Goal: Task Accomplishment & Management: Complete application form

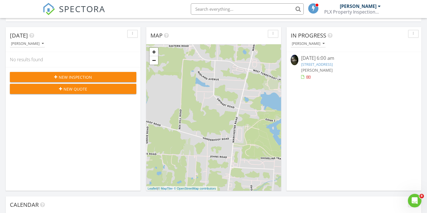
scroll to position [56, 0]
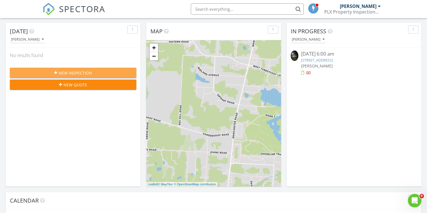
click at [74, 72] on span "New Inspection" at bounding box center [75, 73] width 33 height 6
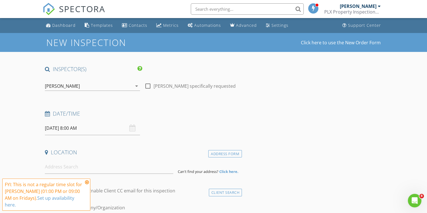
scroll to position [3, 0]
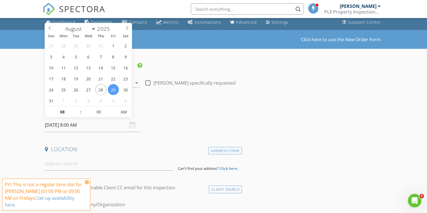
click at [108, 124] on input "08/29/2025 8:00 AM" at bounding box center [92, 125] width 95 height 14
select select "8"
type input "09/01/2025 8:00 AM"
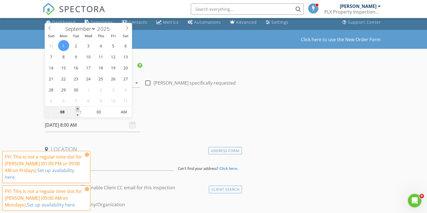
type input "09"
type input "09/01/2025 9:00 AM"
click at [77, 108] on span at bounding box center [78, 109] width 4 height 6
type input "10"
type input "09/01/2025 10:00 AM"
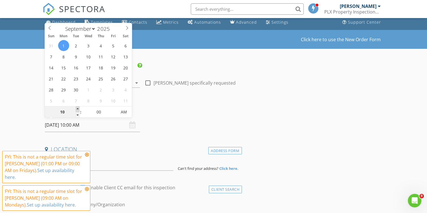
click at [77, 108] on span at bounding box center [78, 109] width 4 height 6
type input "05"
type input "09/01/2025 10:05 AM"
click at [113, 107] on span at bounding box center [114, 109] width 4 height 6
type input "10"
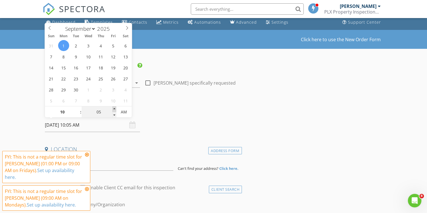
type input "09/01/2025 10:10 AM"
click at [114, 109] on span at bounding box center [114, 109] width 4 height 6
type input "15"
type input "09/01/2025 10:15 AM"
click at [114, 109] on span at bounding box center [114, 109] width 4 height 6
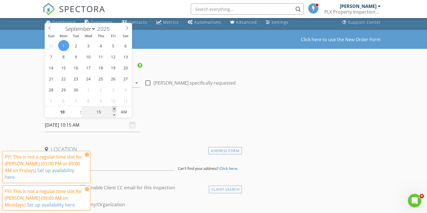
type input "20"
type input "09/01/2025 10:20 AM"
click at [114, 109] on span at bounding box center [114, 109] width 4 height 6
type input "25"
type input "09/01/2025 10:25 AM"
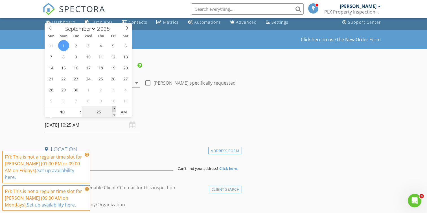
click at [114, 109] on span at bounding box center [114, 109] width 4 height 6
type input "30"
type input "09/01/2025 10:30 AM"
click at [114, 109] on span at bounding box center [114, 109] width 4 height 6
type input "25"
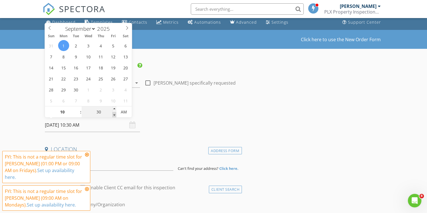
type input "09/01/2025 10:25 AM"
click at [113, 116] on span at bounding box center [114, 115] width 4 height 6
type input "20"
type input "09/01/2025 10:20 AM"
click at [113, 116] on span at bounding box center [114, 115] width 4 height 6
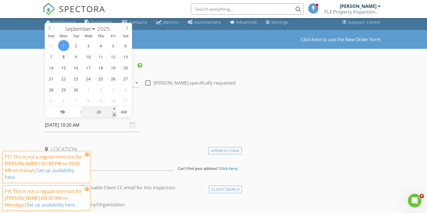
type input "15"
type input "09/01/2025 10:15 AM"
click at [113, 116] on span at bounding box center [114, 115] width 4 height 6
type input "10"
type input "09/01/2025 10:10 AM"
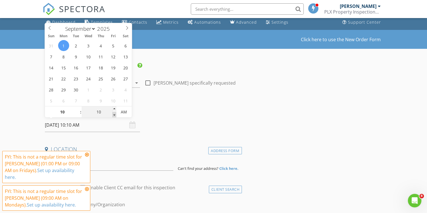
click at [113, 116] on span at bounding box center [114, 115] width 4 height 6
type input "05"
type input "09/01/2025 10:05 AM"
click at [113, 116] on span at bounding box center [114, 115] width 4 height 6
type input "00"
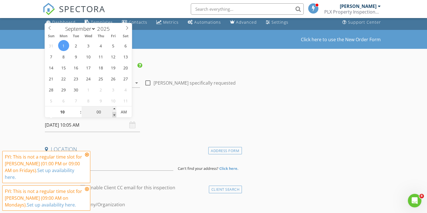
type input "[DATE] 10:00 AM"
click at [113, 116] on span at bounding box center [114, 115] width 4 height 6
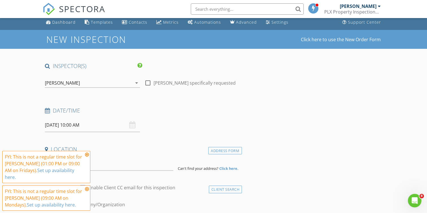
click at [237, 111] on h4 "Date/Time" at bounding box center [142, 110] width 195 height 7
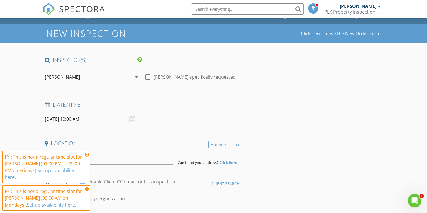
click at [87, 155] on icon at bounding box center [87, 154] width 4 height 5
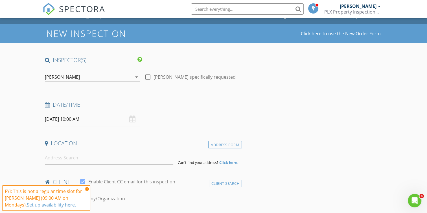
click at [87, 189] on icon at bounding box center [87, 189] width 4 height 5
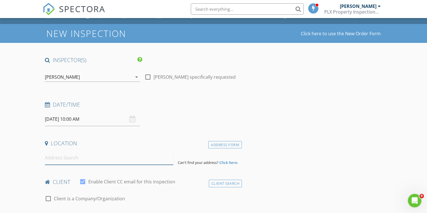
click at [118, 159] on input at bounding box center [109, 158] width 128 height 14
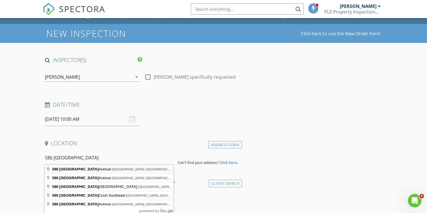
type input "586 Madison Avenue, Akron, OH, USA"
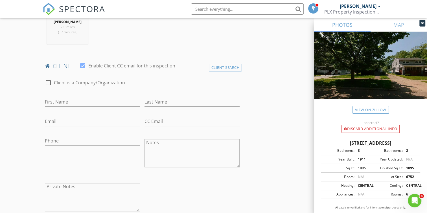
scroll to position [244, 0]
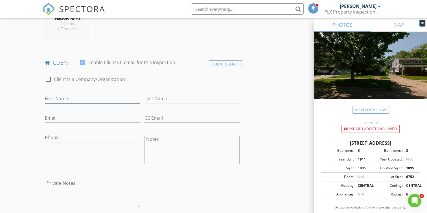
click at [101, 97] on input "First Name" at bounding box center [92, 98] width 95 height 9
type input "[PERSON_NAME]"
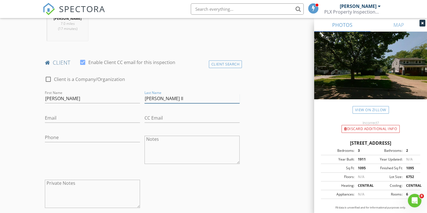
type input "[PERSON_NAME] II"
click at [91, 116] on input "Email" at bounding box center [92, 118] width 95 height 9
type input "[EMAIL_ADDRESS][DOMAIN_NAME]"
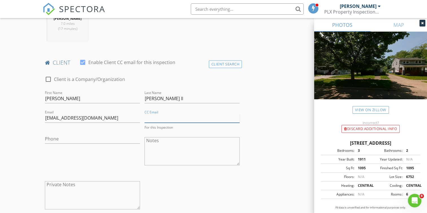
click at [183, 118] on input "CC Email" at bounding box center [192, 118] width 95 height 9
type input "[EMAIL_ADDRESS][DOMAIN_NAME]"
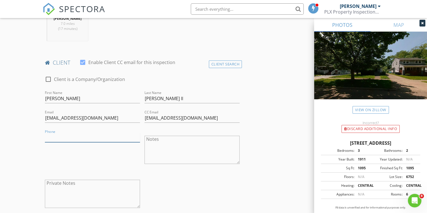
click at [111, 138] on input "Phone" at bounding box center [92, 137] width 95 height 9
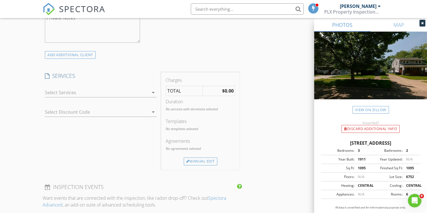
scroll to position [412, 0]
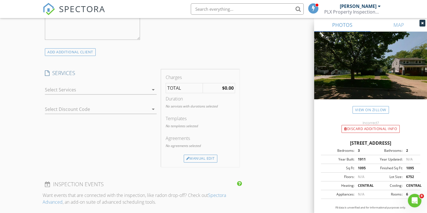
type input "[PHONE_NUMBER]"
click at [151, 91] on icon "arrow_drop_down" at bounding box center [153, 89] width 7 height 7
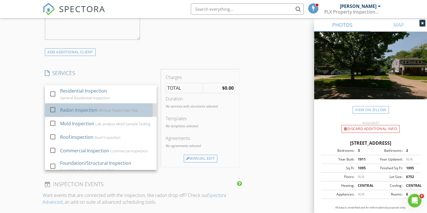
click at [106, 113] on div "Radon Inspection 48 hour Radon Gas Test" at bounding box center [106, 109] width 92 height 11
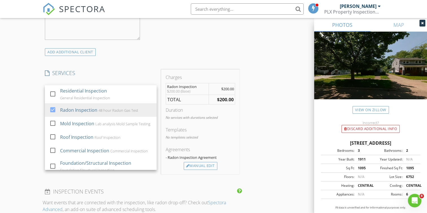
click at [150, 61] on div "INSPECTOR(S) check_box Dillon Shammo PRIMARY Dillon Shammo arrow_drop_down chec…" at bounding box center [142, 134] width 199 height 963
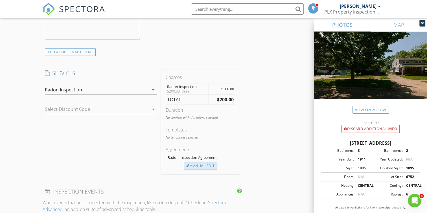
click at [194, 165] on div "Manual Edit" at bounding box center [201, 166] width 34 height 8
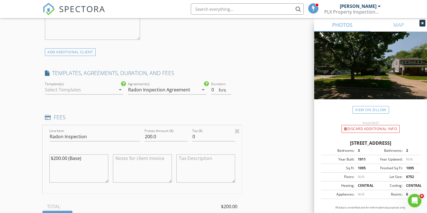
click at [149, 163] on textarea at bounding box center [142, 168] width 59 height 28
type textarea "To be paid by Summit County"
click at [260, 147] on div "INSPECTOR(S) check_box Dillon Shammo PRIMARY Dillon Shammo arrow_drop_down chec…" at bounding box center [214, 178] width 342 height 1051
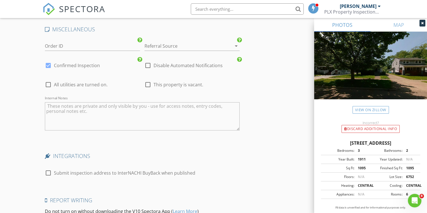
scroll to position [847, 0]
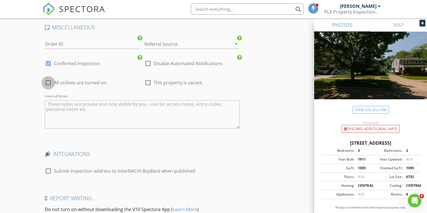
click at [48, 82] on div at bounding box center [48, 83] width 10 height 10
checkbox input "true"
click at [147, 84] on div at bounding box center [148, 83] width 10 height 10
checkbox input "true"
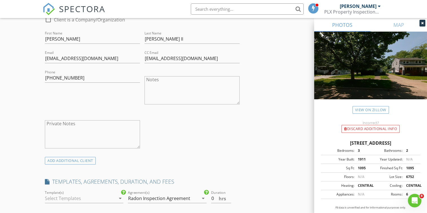
scroll to position [304, 0]
click at [86, 40] on input "[PERSON_NAME]" at bounding box center [92, 38] width 95 height 9
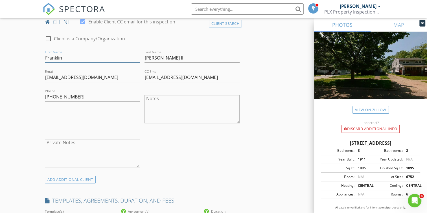
scroll to position [284, 0]
type input "[PERSON_NAME]"
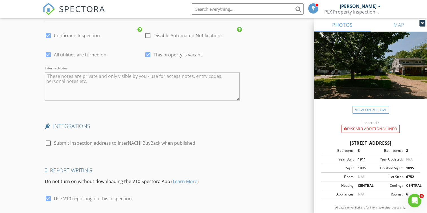
scroll to position [915, 0]
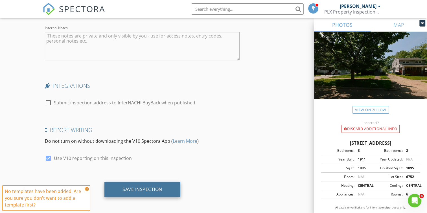
click at [143, 186] on div "Save Inspection" at bounding box center [143, 189] width 40 height 6
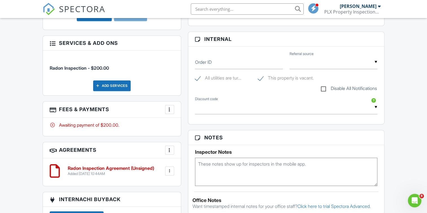
scroll to position [248, 0]
click at [168, 107] on div at bounding box center [170, 109] width 6 height 6
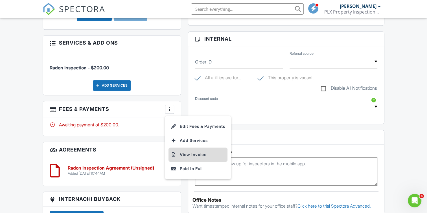
click at [189, 154] on li "View Invoice" at bounding box center [198, 155] width 59 height 14
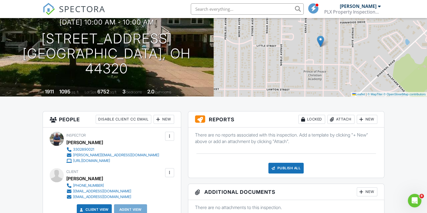
scroll to position [0, 0]
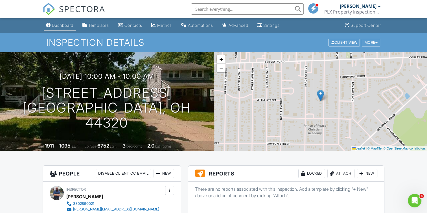
click at [60, 26] on div "Dashboard" at bounding box center [62, 25] width 21 height 5
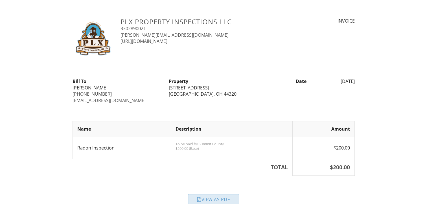
click at [208, 198] on div "View as PDF" at bounding box center [213, 199] width 51 height 10
